Goal: Task Accomplishment & Management: Use online tool/utility

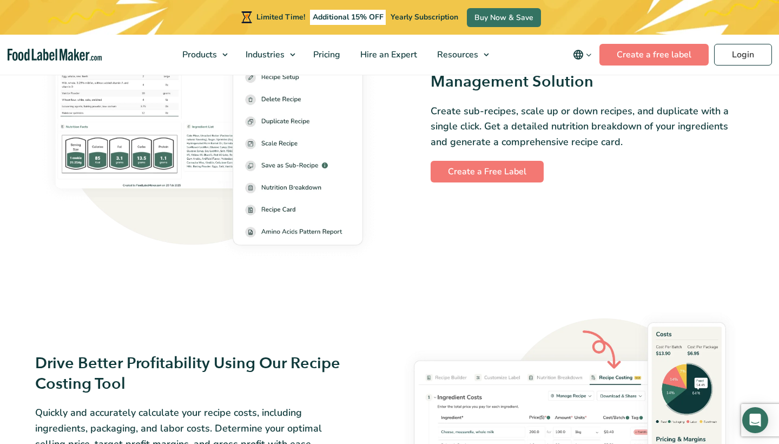
scroll to position [1599, 0]
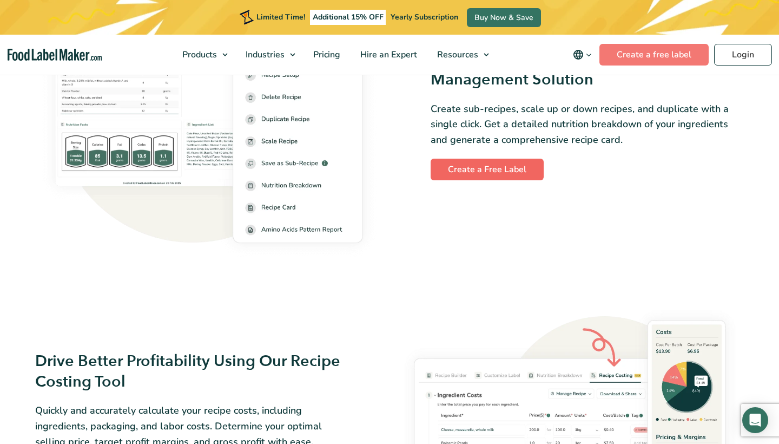
click at [513, 172] on link "Create a Free Label" at bounding box center [487, 170] width 113 height 22
click at [742, 53] on link "Login" at bounding box center [744, 55] width 58 height 22
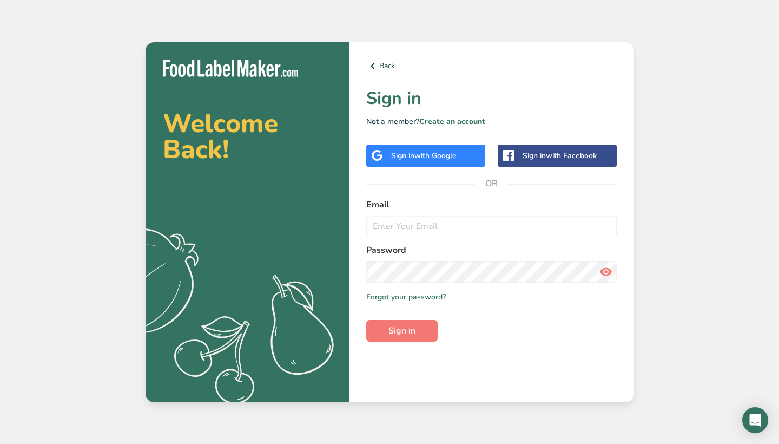
click at [447, 157] on span "with Google" at bounding box center [436, 155] width 42 height 10
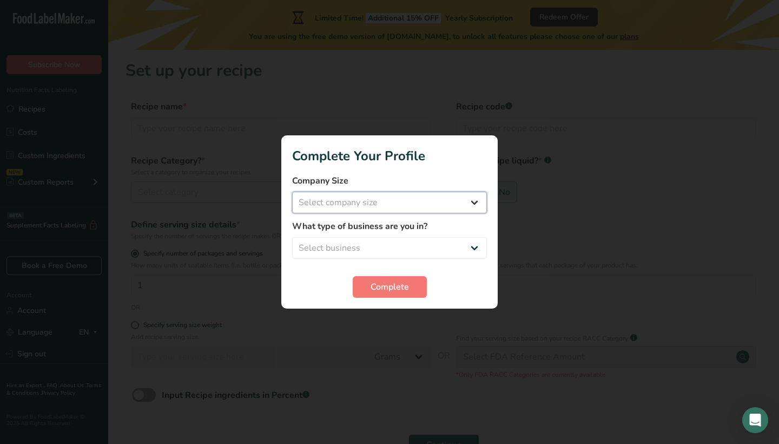
select select "1"
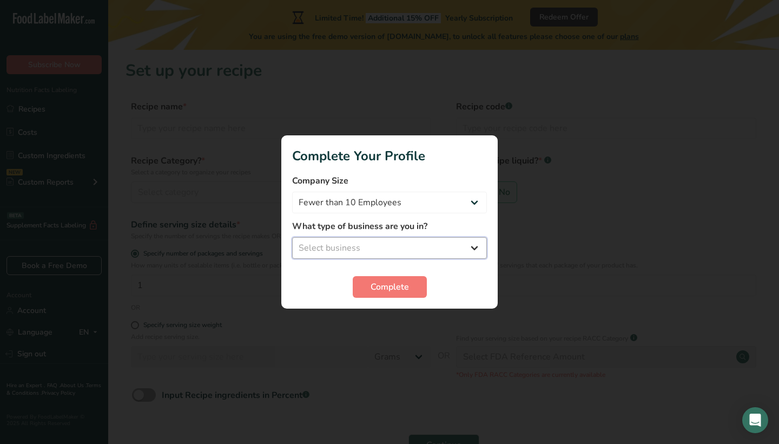
select select "5"
click at [397, 286] on span "Complete" at bounding box center [390, 286] width 38 height 13
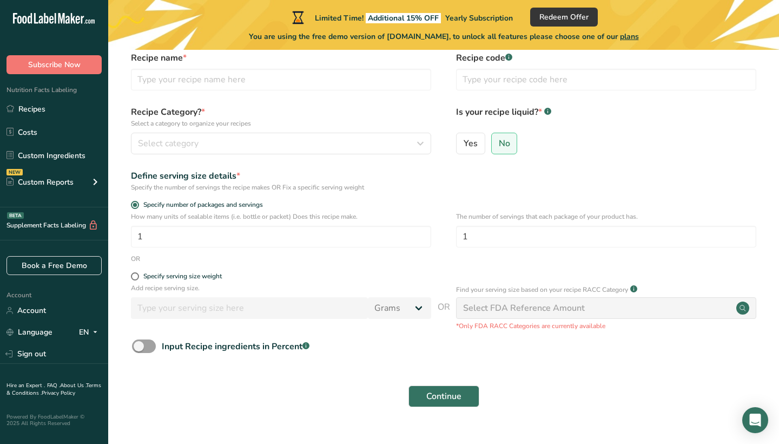
scroll to position [49, 0]
click at [142, 345] on span at bounding box center [144, 346] width 24 height 14
click at [139, 345] on input "Input Recipe ingredients in Percent .a-a{fill:#347362;}.b-a{fill:#fff;}" at bounding box center [135, 346] width 7 height 7
checkbox input "true"
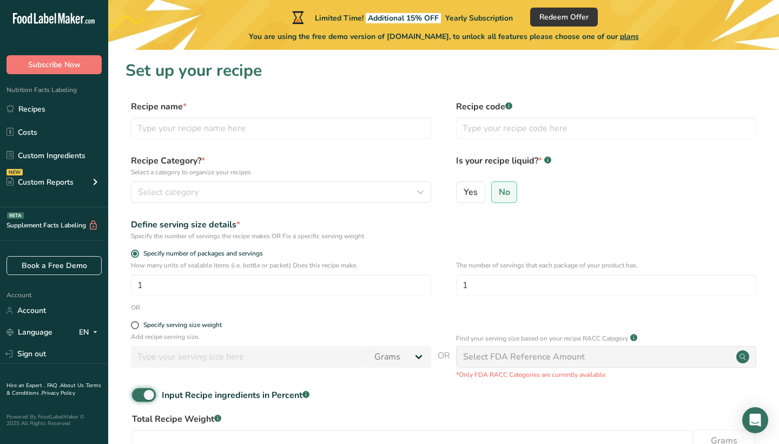
scroll to position [0, 0]
